Goal: Communication & Community: Answer question/provide support

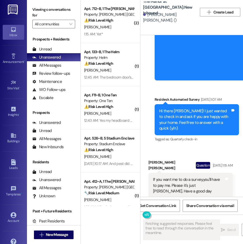
scroll to position [4505, 0]
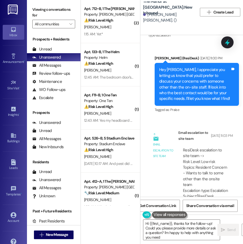
type textarea "Hi {{first_name}}, thanks for the follow-up! Could you please provide more deta…"
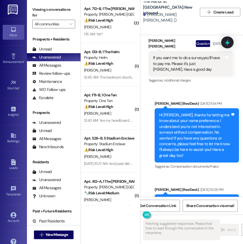
scroll to position [3620, 0]
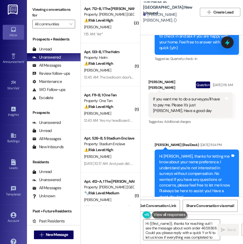
type textarea "Hi {{first_name}}, thanks for reaching out! I see the message about work order …"
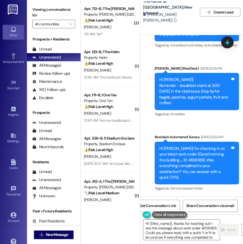
scroll to position [4505, 0]
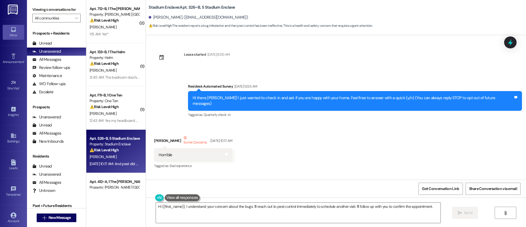
scroll to position [157, 0]
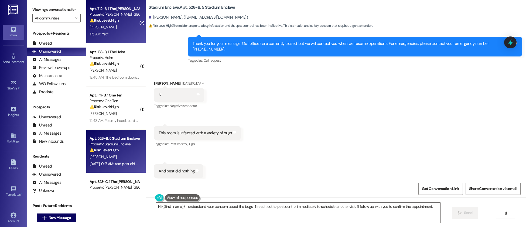
click at [116, 32] on div "1:15 AM: Yet* 1:15 AM: Yet*" at bounding box center [114, 34] width 51 height 7
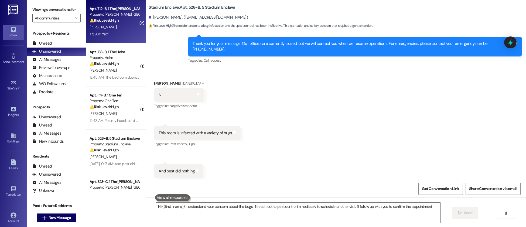
type textarea "Hi {{first_name}}, I understand your concern about the bugs. I'll reach out to …"
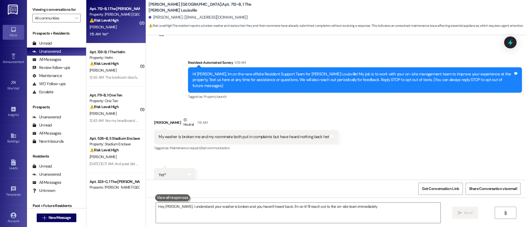
scroll to position [33, 0]
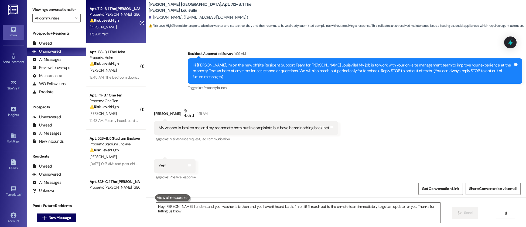
type textarea "Hey Jacob, I understand your washer is broken and you haven't heard back. I'm o…"
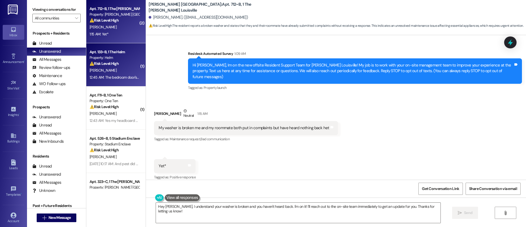
click at [119, 78] on div "12:45 AM: The bedroom door's fix was temporary as the door is back with the sam…" at bounding box center [162, 77] width 144 height 5
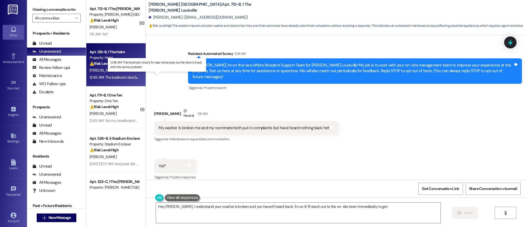
scroll to position [5, 0]
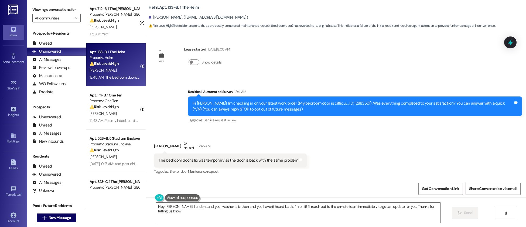
type textarea "Hey Jacob, I understand your washer is broken and you haven't heard back. I'm o…"
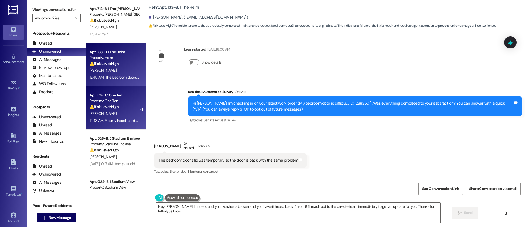
click at [116, 98] on div "Property: One Ten" at bounding box center [115, 101] width 50 height 6
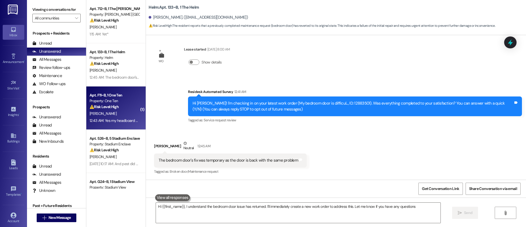
type textarea "Hi {{first_name}}, I understand the bedroom door issue has returned. I'll immed…"
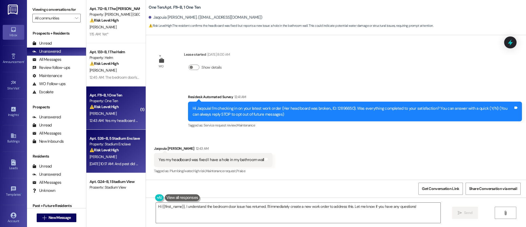
click at [115, 134] on div "Apt. 526~B, 5 Stadium Enclave Property: Stadium Enclave ⚠️ Risk Level: High The…" at bounding box center [115, 151] width 59 height 43
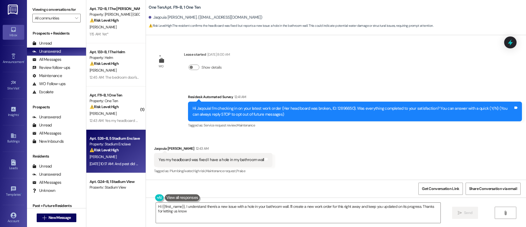
type textarea "Hi {{first_name}}, I understand there's a new issue with a hole in your bathroo…"
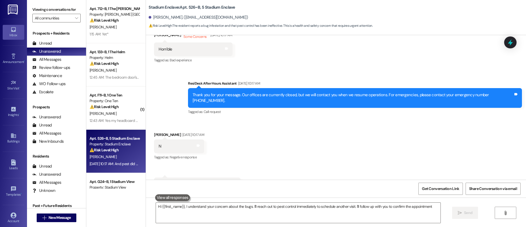
type textarea "Hi {{first_name}}, I understand your concern about the bugs. I'll reach out to …"
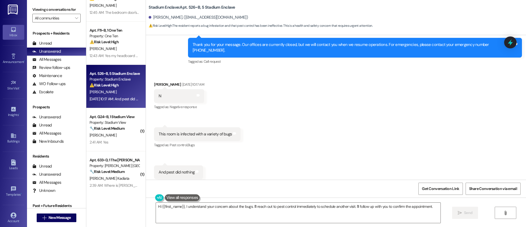
scroll to position [71, 0]
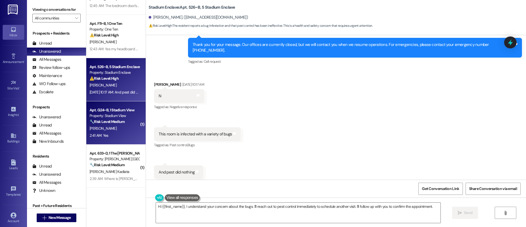
drag, startPoint x: 125, startPoint y: 138, endPoint x: 122, endPoint y: 135, distance: 4.6
click at [125, 138] on div "Apt. 712~B, 1 The Marshall Louisville Property: Marshall Louisville ⚠️ Risk Lev…" at bounding box center [115, 94] width 59 height 188
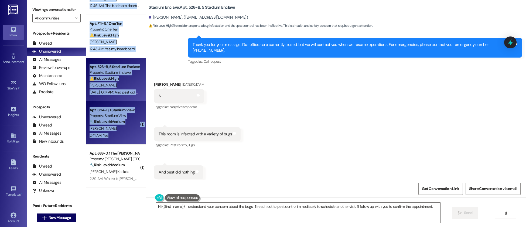
click at [122, 135] on div "2:41 AM: Yes 2:41 AM: Yes" at bounding box center [114, 135] width 51 height 7
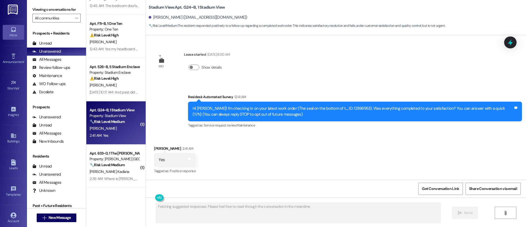
scroll to position [0, 0]
click at [122, 135] on div "2:41 AM: Yes 2:41 AM: Yes" at bounding box center [114, 135] width 51 height 7
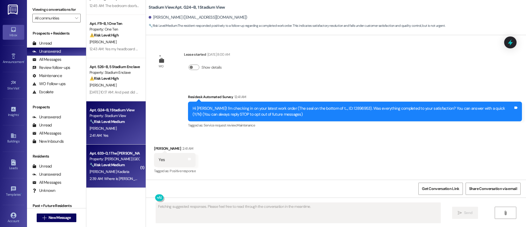
click at [123, 159] on div "Apt. 712~B, 1 The Marshall Louisville Property: Marshall Louisville ⚠️ Risk Lev…" at bounding box center [115, 94] width 59 height 188
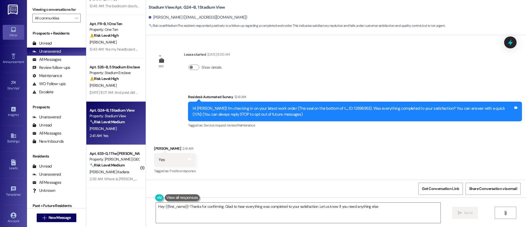
type textarea "Hey {{first_name}}! Thanks for confirming. Glad to hear everything was complete…"
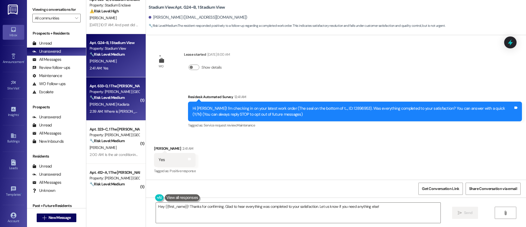
click at [120, 105] on div "J. Kadiata" at bounding box center [114, 104] width 51 height 7
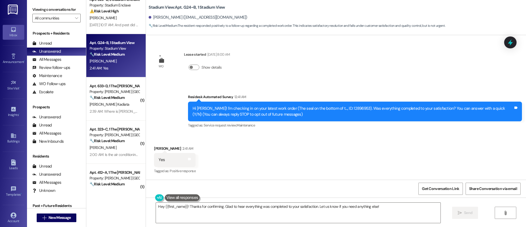
scroll to position [138, 0]
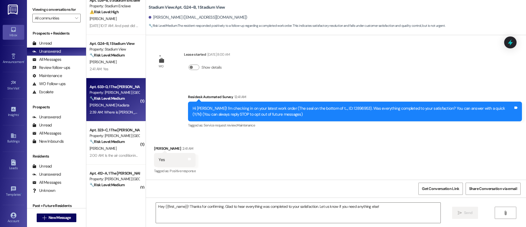
type textarea "Fetching suggested responses. Please feel free to read through the conversation…"
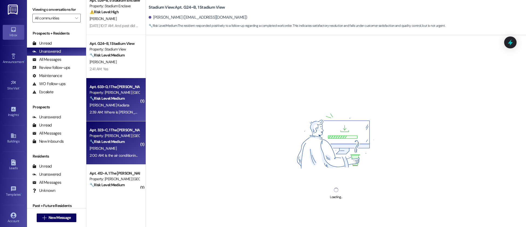
click at [118, 141] on strong "🔧 Risk Level: Medium" at bounding box center [107, 141] width 35 height 5
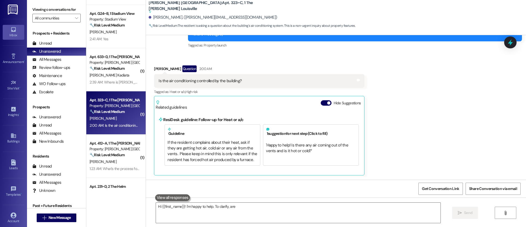
scroll to position [80, 0]
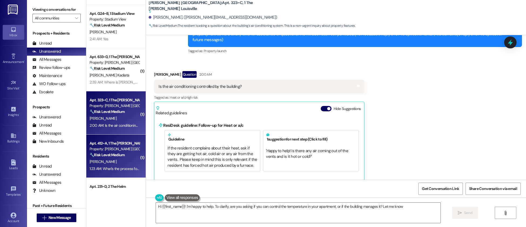
type textarea "Hi {{first_name}}! I'm happy to help. To clarify, are you asking if you can con…"
click at [119, 140] on div "Apt. 412~A, 1 The Marshall Louisville Property: Marshall Louisville 🔧 Risk Leve…" at bounding box center [114, 149] width 51 height 18
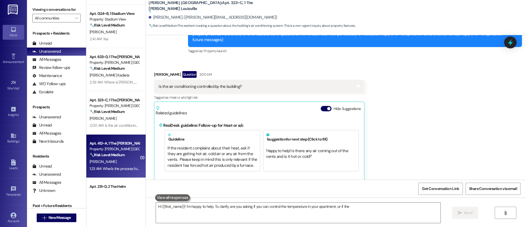
scroll to position [196, 0]
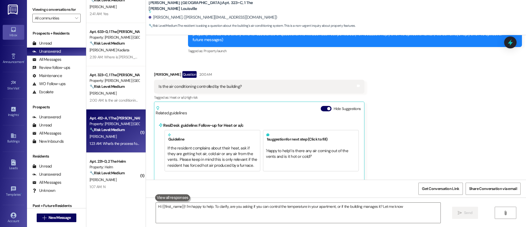
type textarea "Hi {{first_name}}! I'm happy to help. To clarify, are you asking if you can con…"
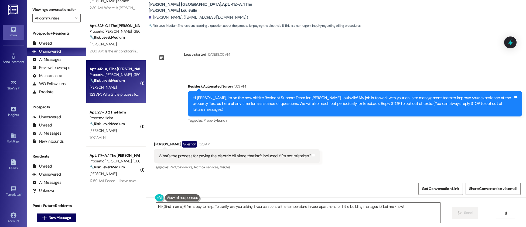
scroll to position [245, 0]
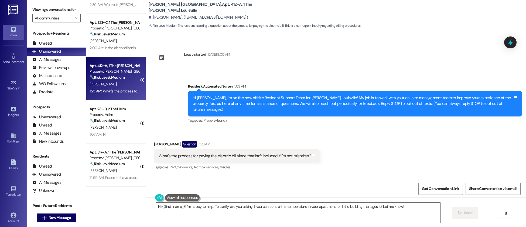
click at [120, 131] on div "Apt. 526~B, 5 Stadium Enclave Property: Stadium Enclave ⚠️ Risk Level: High The…" at bounding box center [115, 94] width 59 height 188
click at [120, 131] on div "1:07 AM: N 1:07 AM: N" at bounding box center [114, 134] width 51 height 7
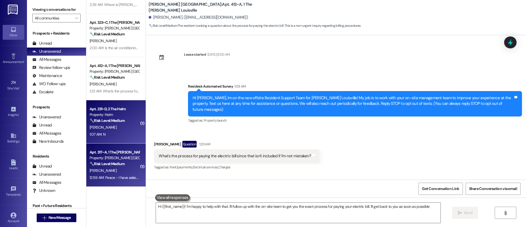
type textarea "Hi {{first_name}}! I'm happy to help with that. I'll follow up with the on-site…"
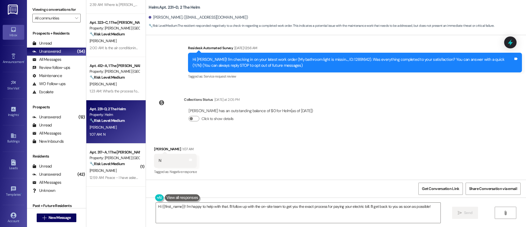
scroll to position [49, 0]
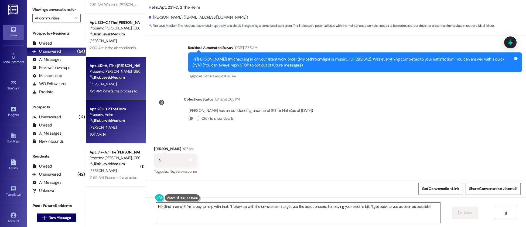
click at [128, 81] on div "[PERSON_NAME]" at bounding box center [114, 84] width 51 height 7
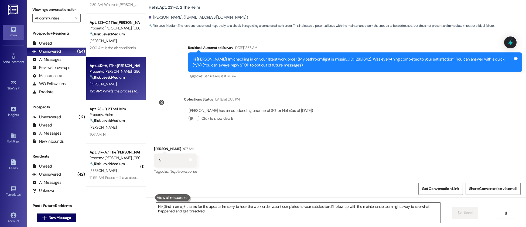
type textarea "Hi {{first_name}}, thanks for the update. I'm sorry to hear the work order wasn…"
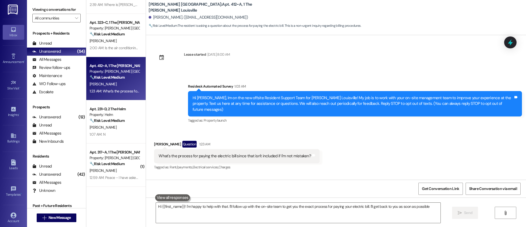
type textarea "Hi {{first_name}}! I'm happy to help with that. I'll follow up with the on-site…"
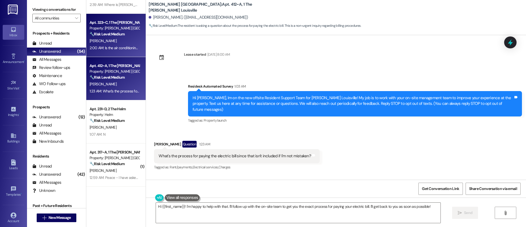
click at [124, 54] on div "Apt. 323~C, 1 The Marshall Louisville Property: Marshall Louisville 🔧 Risk Leve…" at bounding box center [115, 35] width 59 height 43
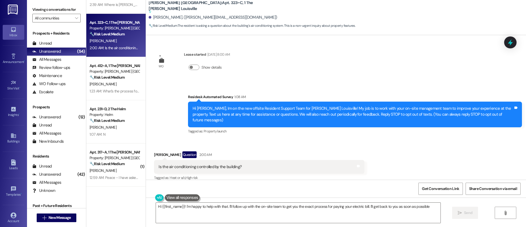
type textarea "Hi {{first_name}}! I'm happy to help with that. I'll follow up with the on-site…"
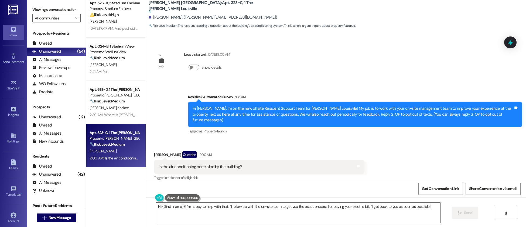
scroll to position [0, 0]
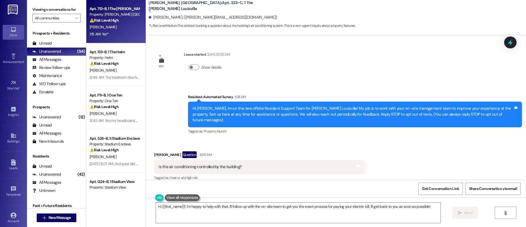
click at [121, 26] on div "[PERSON_NAME]" at bounding box center [114, 27] width 51 height 7
type textarea "Hi {{first_name}}! I'm happy to help. To clarify, are you asking if you can con…"
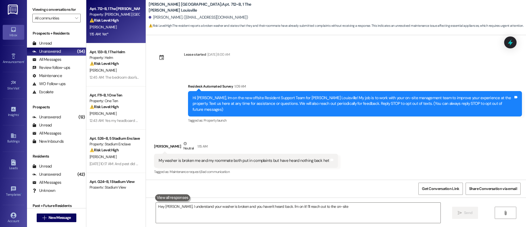
scroll to position [32, 0]
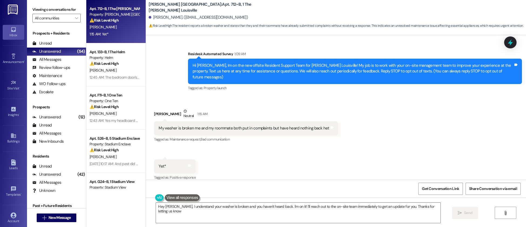
type textarea "Hey Jacob, I understand your washer is broken and you haven't heard back. I'm o…"
click at [11, 215] on icon at bounding box center [14, 215] width 6 height 6
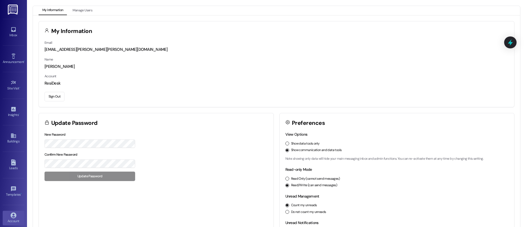
click at [54, 98] on button "Sign Out" at bounding box center [55, 96] width 20 height 9
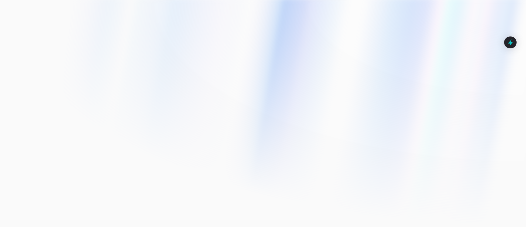
type input "automated-surveys-assetliving@assetliving.com"
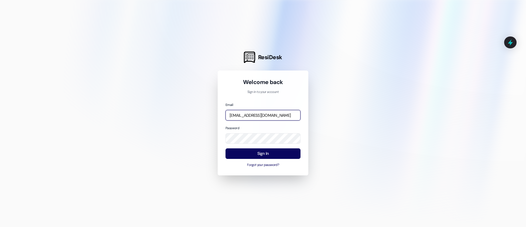
click at [254, 115] on input "automated-surveys-assetliving@assetliving.com" at bounding box center [263, 115] width 75 height 11
type input "automated-surveys-baron_properties-maria.esguerra@baron_properties.com"
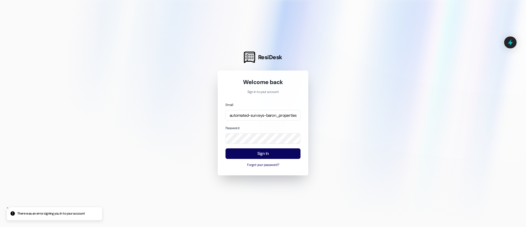
click at [0, 226] on com-1password-button at bounding box center [0, 227] width 0 height 0
